Goal: Task Accomplishment & Management: Manage account settings

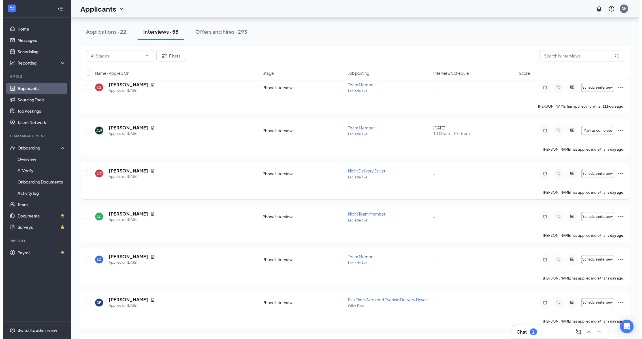
scroll to position [212, 0]
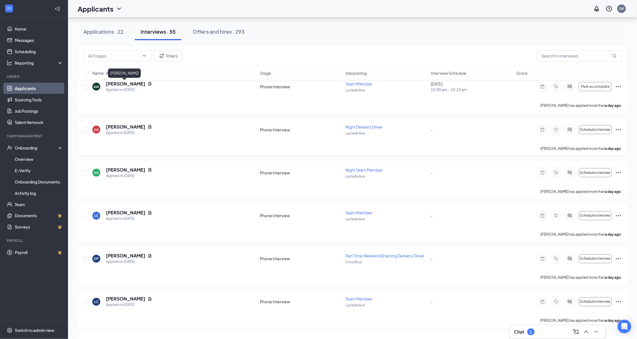
drag, startPoint x: 130, startPoint y: 86, endPoint x: 184, endPoint y: 122, distance: 64.6
click at [130, 86] on h5 "[PERSON_NAME]" at bounding box center [125, 84] width 39 height 6
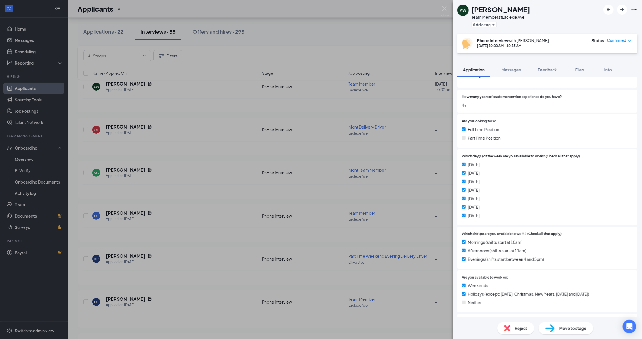
scroll to position [71, 0]
click at [622, 42] on span "Confirmed" at bounding box center [616, 41] width 19 height 6
click at [632, 40] on icon "down" at bounding box center [629, 41] width 3 height 2
click at [630, 40] on icon "down" at bounding box center [630, 41] width 4 height 4
click at [612, 66] on span "Mark complete" at bounding box center [603, 66] width 28 height 6
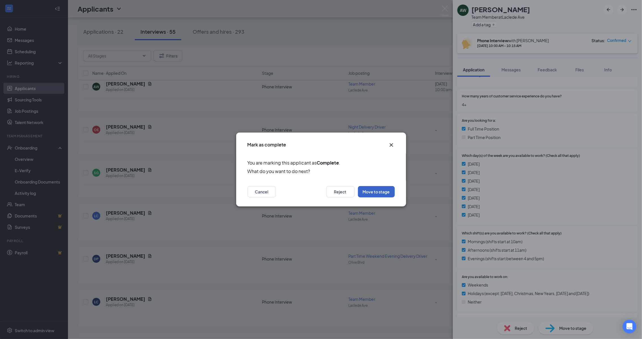
click at [377, 192] on button "Move to stage" at bounding box center [376, 191] width 37 height 11
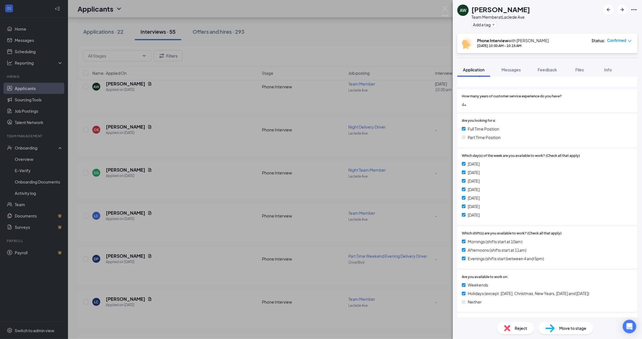
type input "GM Review Stage (next stage)"
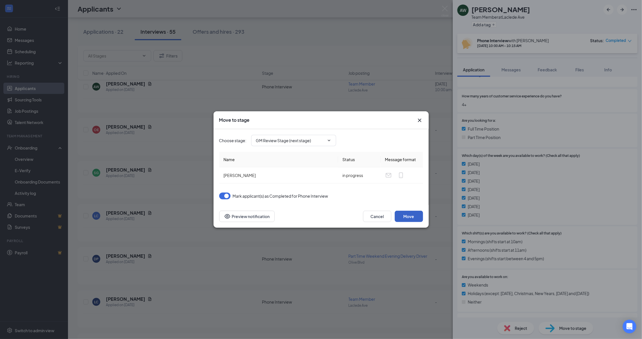
click at [414, 220] on button "Move" at bounding box center [409, 216] width 28 height 11
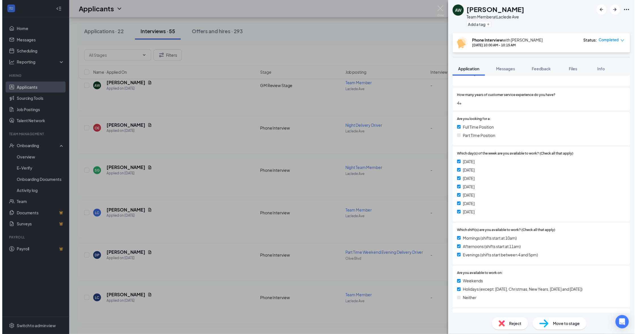
scroll to position [183, 0]
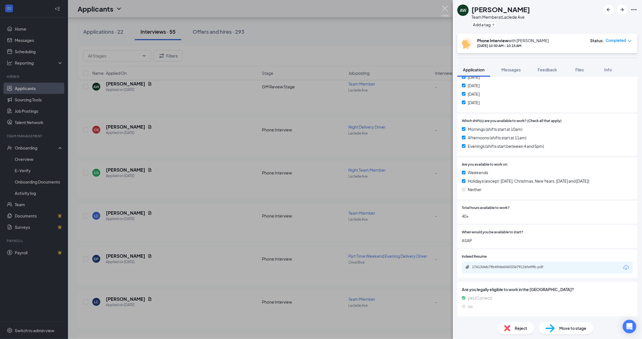
click at [447, 10] on img at bounding box center [445, 11] width 7 height 11
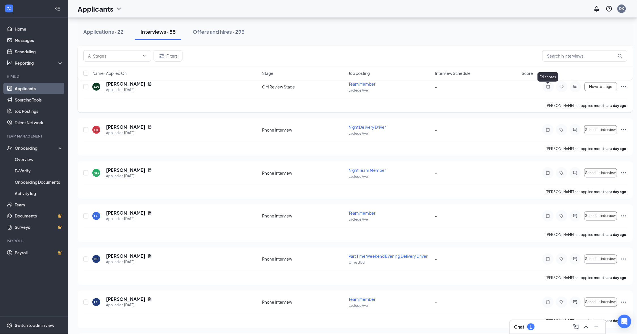
click at [545, 88] on icon "Note" at bounding box center [548, 86] width 7 height 5
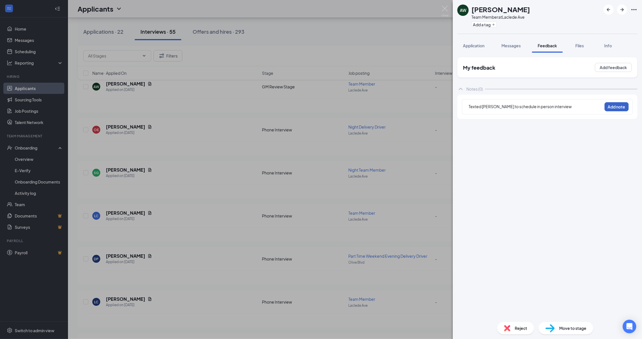
click at [618, 104] on button "Add note" at bounding box center [617, 106] width 24 height 9
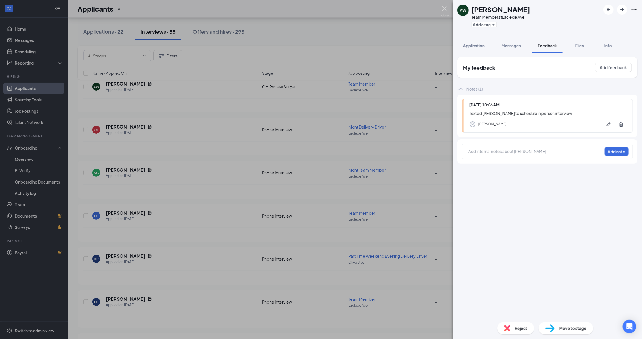
click at [445, 8] on img at bounding box center [445, 11] width 7 height 11
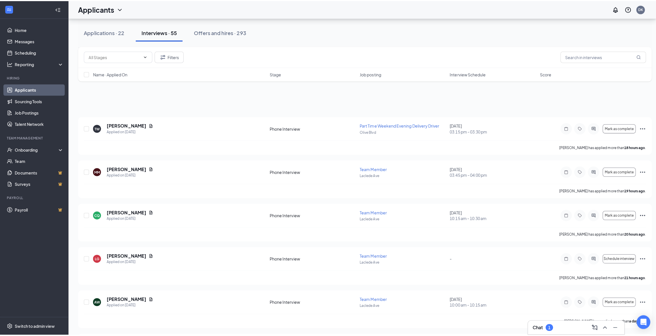
scroll to position [1875, 0]
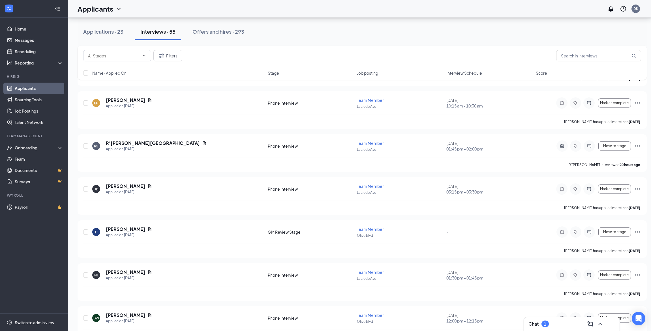
click at [110, 101] on h5 "[PERSON_NAME]" at bounding box center [125, 100] width 39 height 6
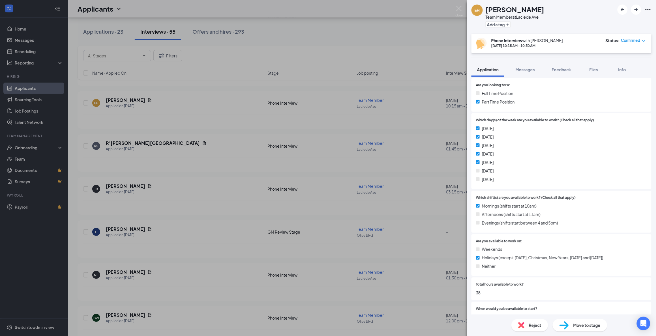
scroll to position [71, 0]
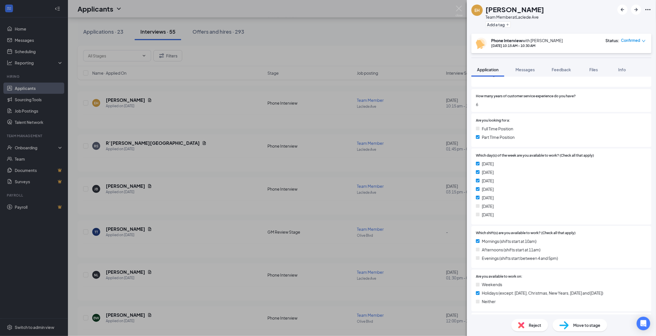
click at [590, 329] on span "Move to stage" at bounding box center [587, 326] width 27 height 6
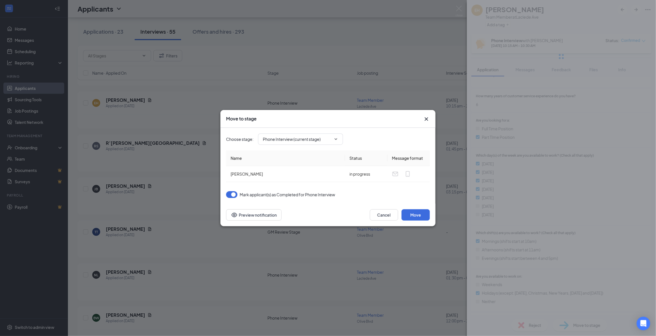
type input "GM Review Stage (next stage)"
click at [417, 217] on button "Move" at bounding box center [416, 215] width 28 height 11
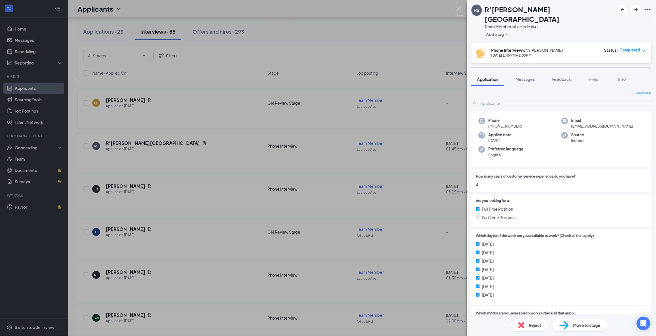
drag, startPoint x: 460, startPoint y: 8, endPoint x: 169, endPoint y: 114, distance: 309.5
click at [460, 8] on img at bounding box center [459, 11] width 7 height 11
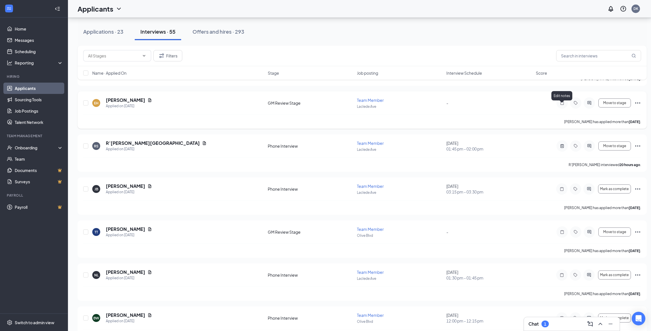
click at [562, 105] on icon "Note" at bounding box center [562, 103] width 3 height 4
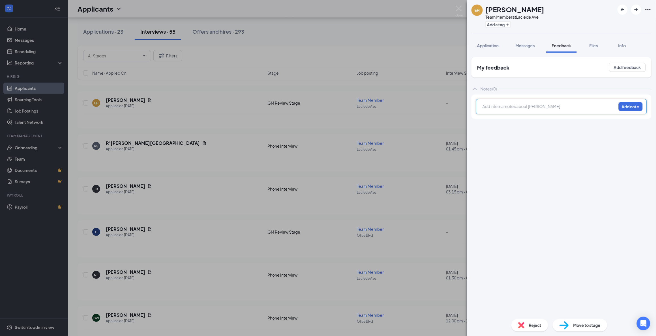
click at [520, 110] on div at bounding box center [549, 107] width 133 height 7
click at [631, 106] on button "Add note" at bounding box center [631, 106] width 24 height 9
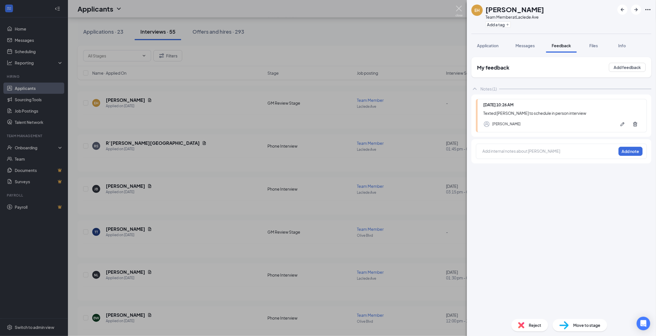
click at [460, 9] on img at bounding box center [459, 11] width 7 height 11
